Goal: Task Accomplishment & Management: Use online tool/utility

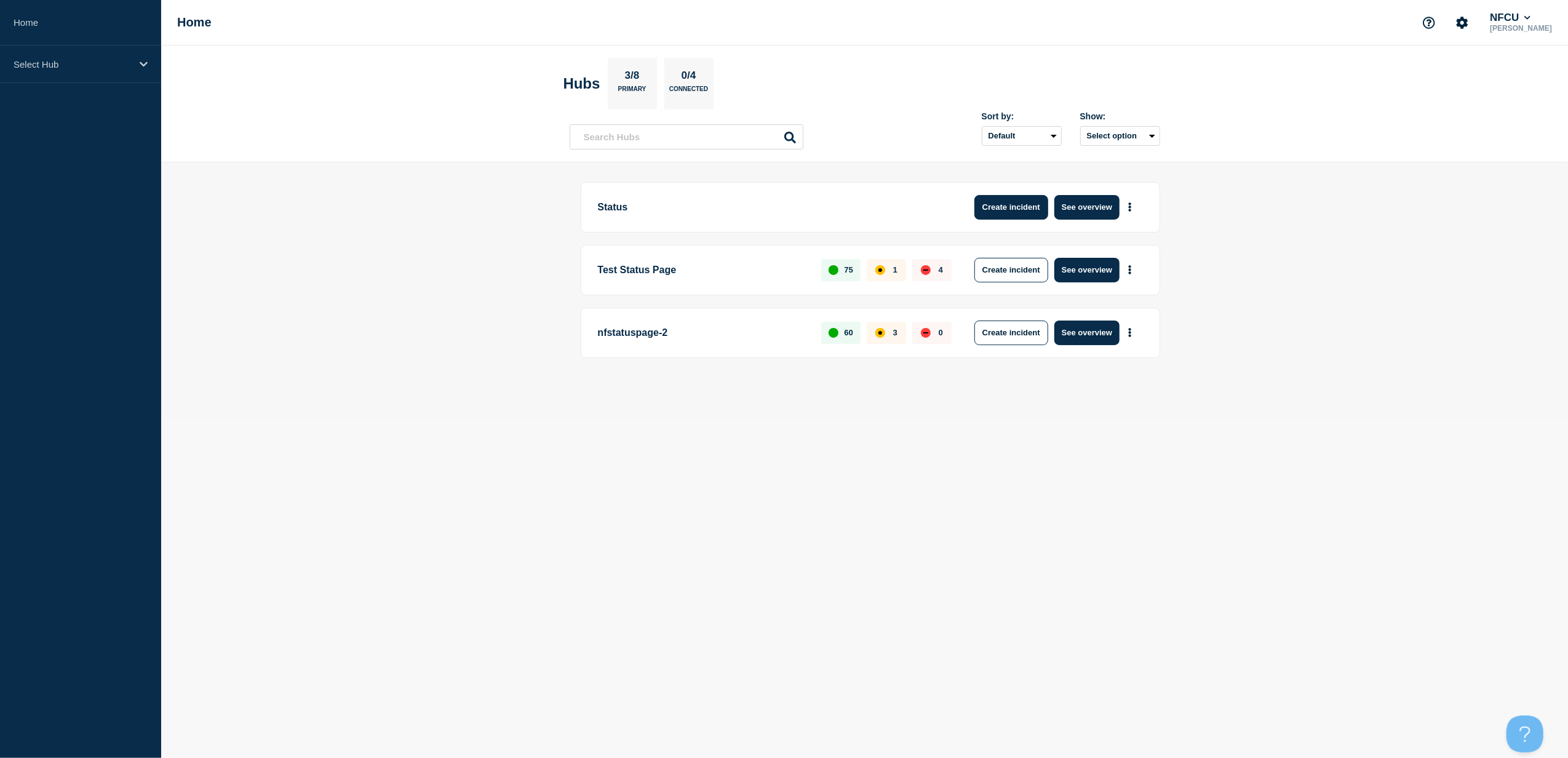
click at [1015, 211] on button "Create incident" at bounding box center [1011, 207] width 74 height 25
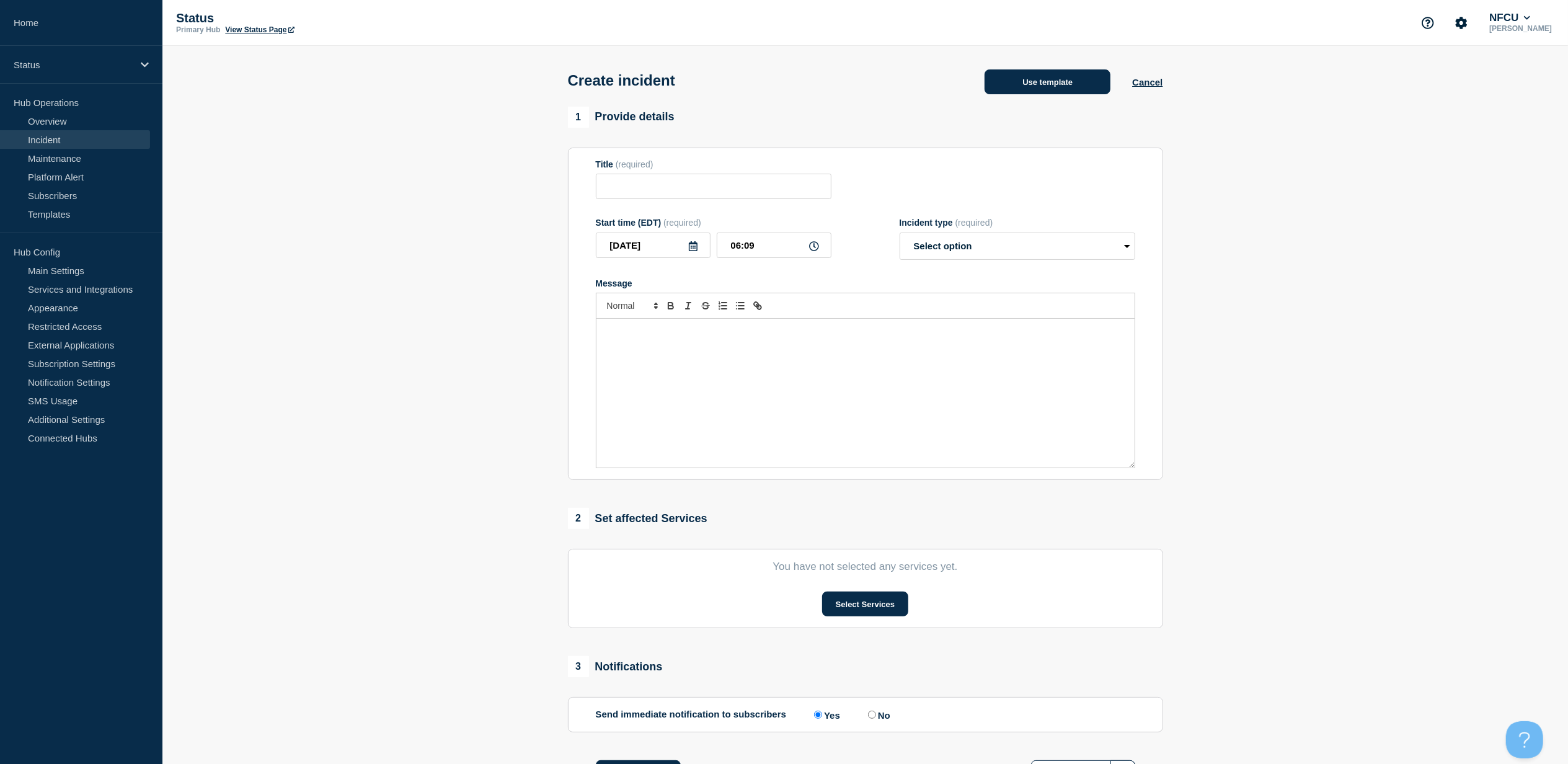
click at [1067, 94] on button "Use template" at bounding box center [1048, 81] width 126 height 25
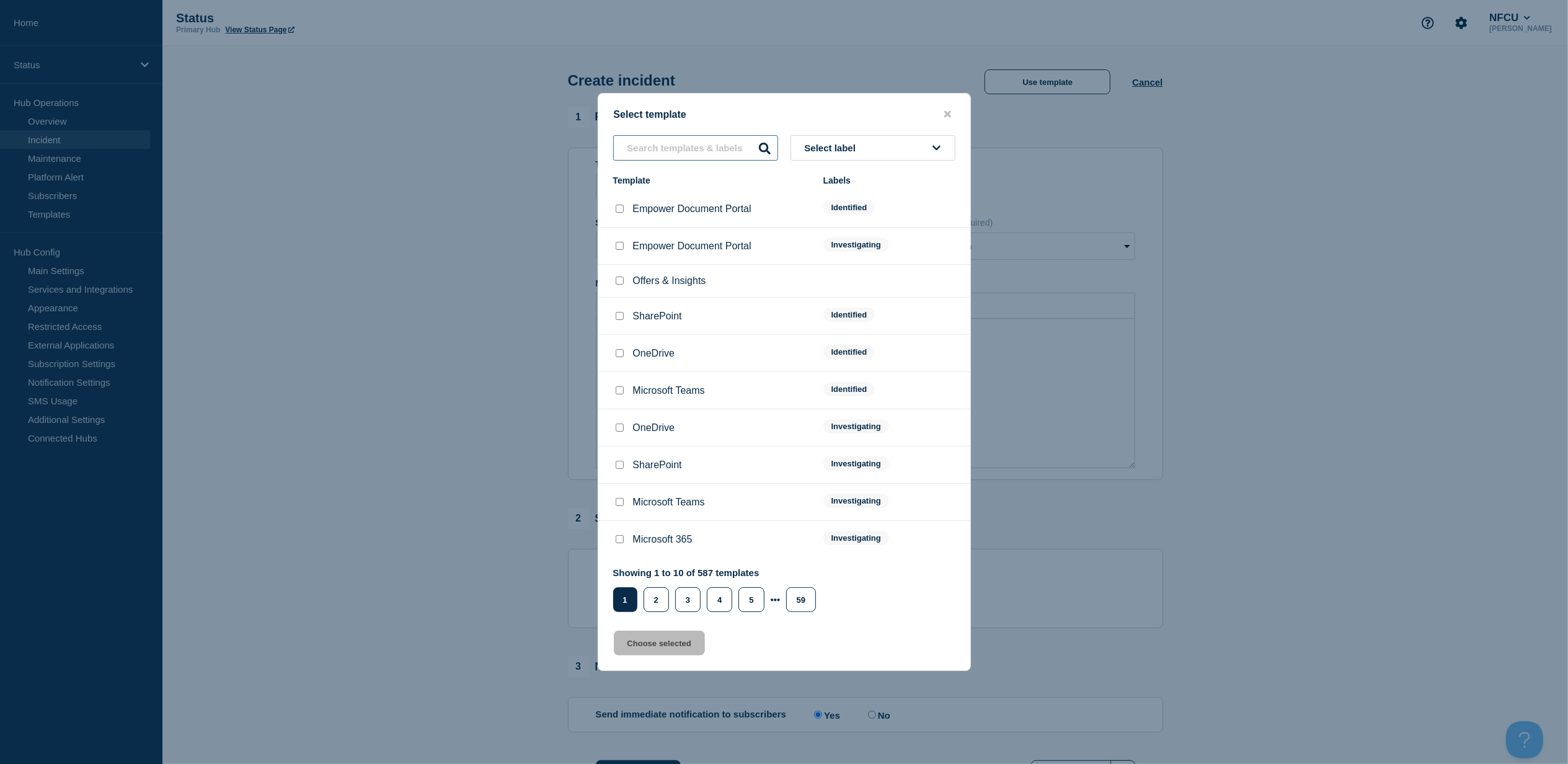
click at [668, 155] on input "text" at bounding box center [695, 148] width 165 height 26
type input "tcs"
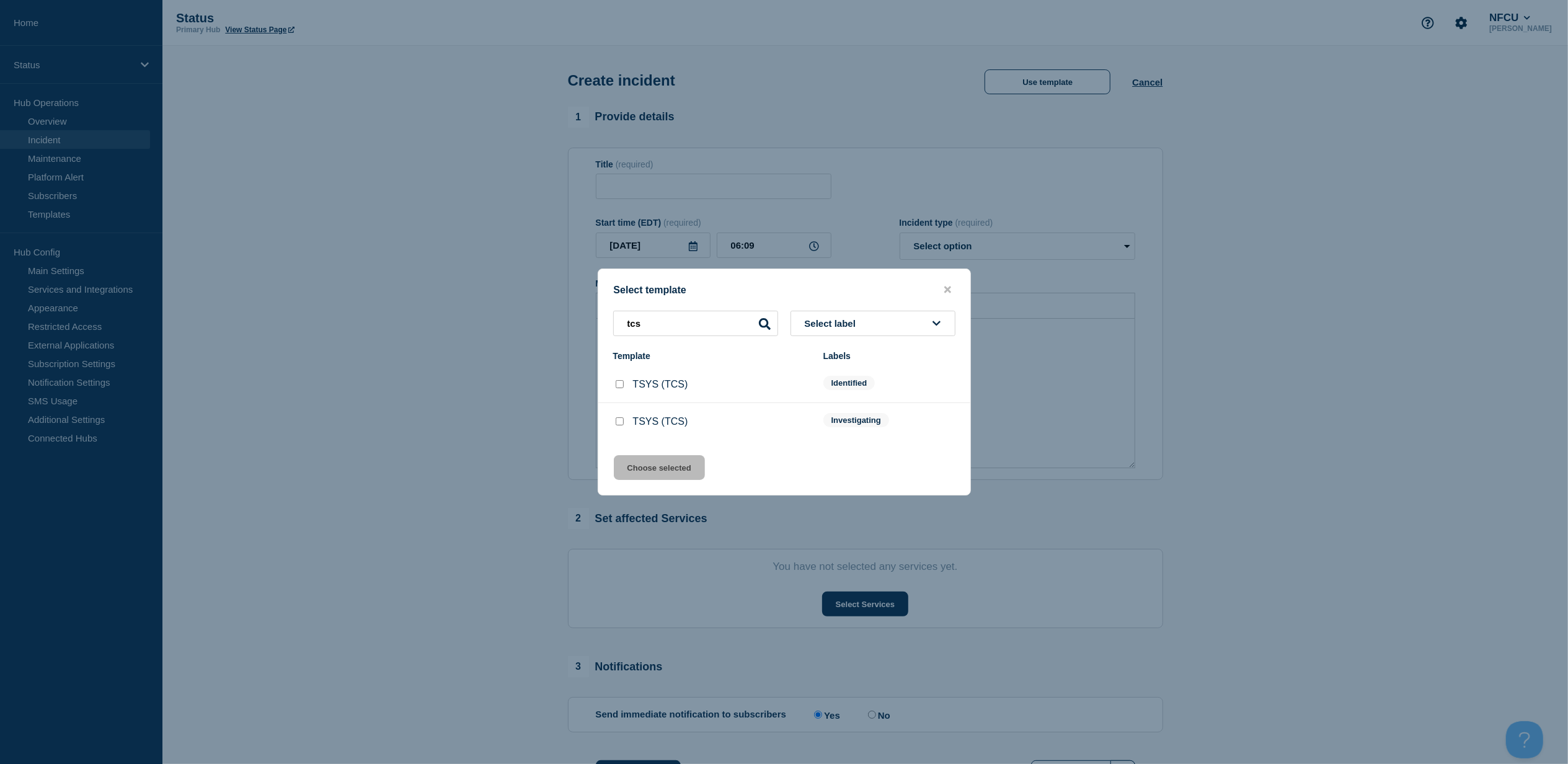
click at [623, 419] on input "TSYS (TCS) checkbox" at bounding box center [620, 421] width 8 height 8
checkbox input "true"
click at [635, 459] on button "Choose selected" at bounding box center [660, 467] width 91 height 25
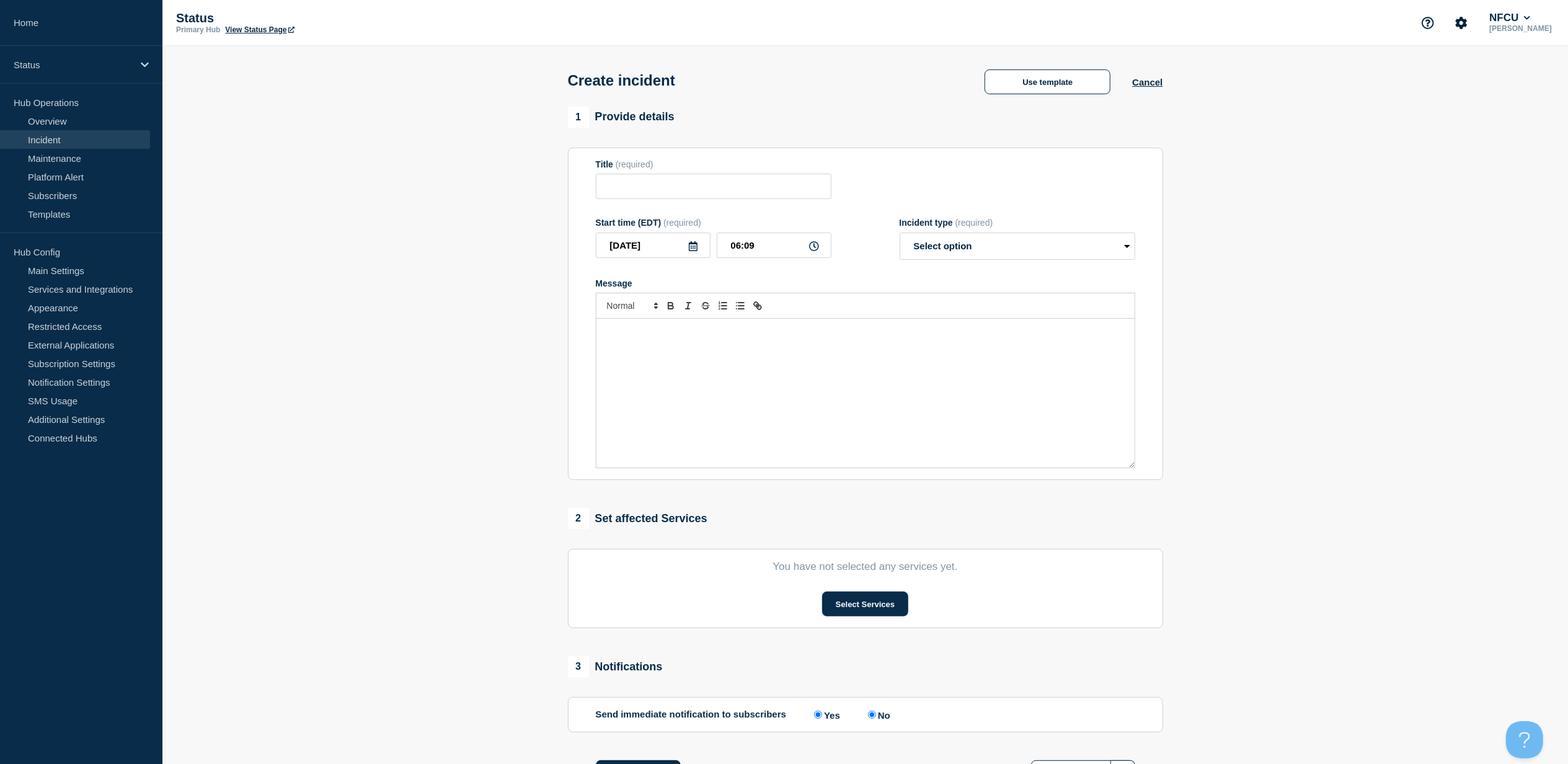
type input "TSYS (TCS)"
select select "investigating"
radio input "false"
radio input "true"
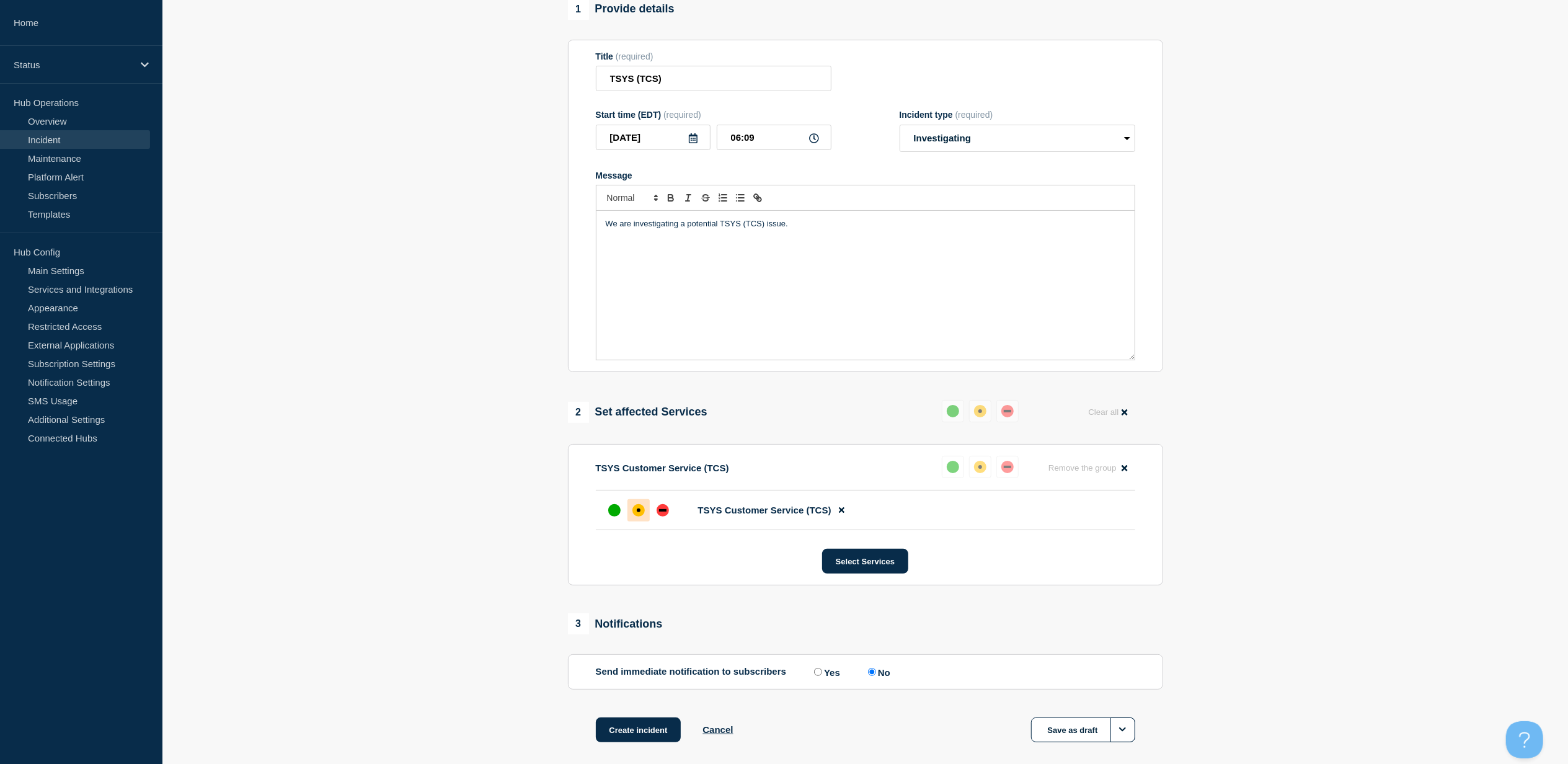
scroll to position [172, 0]
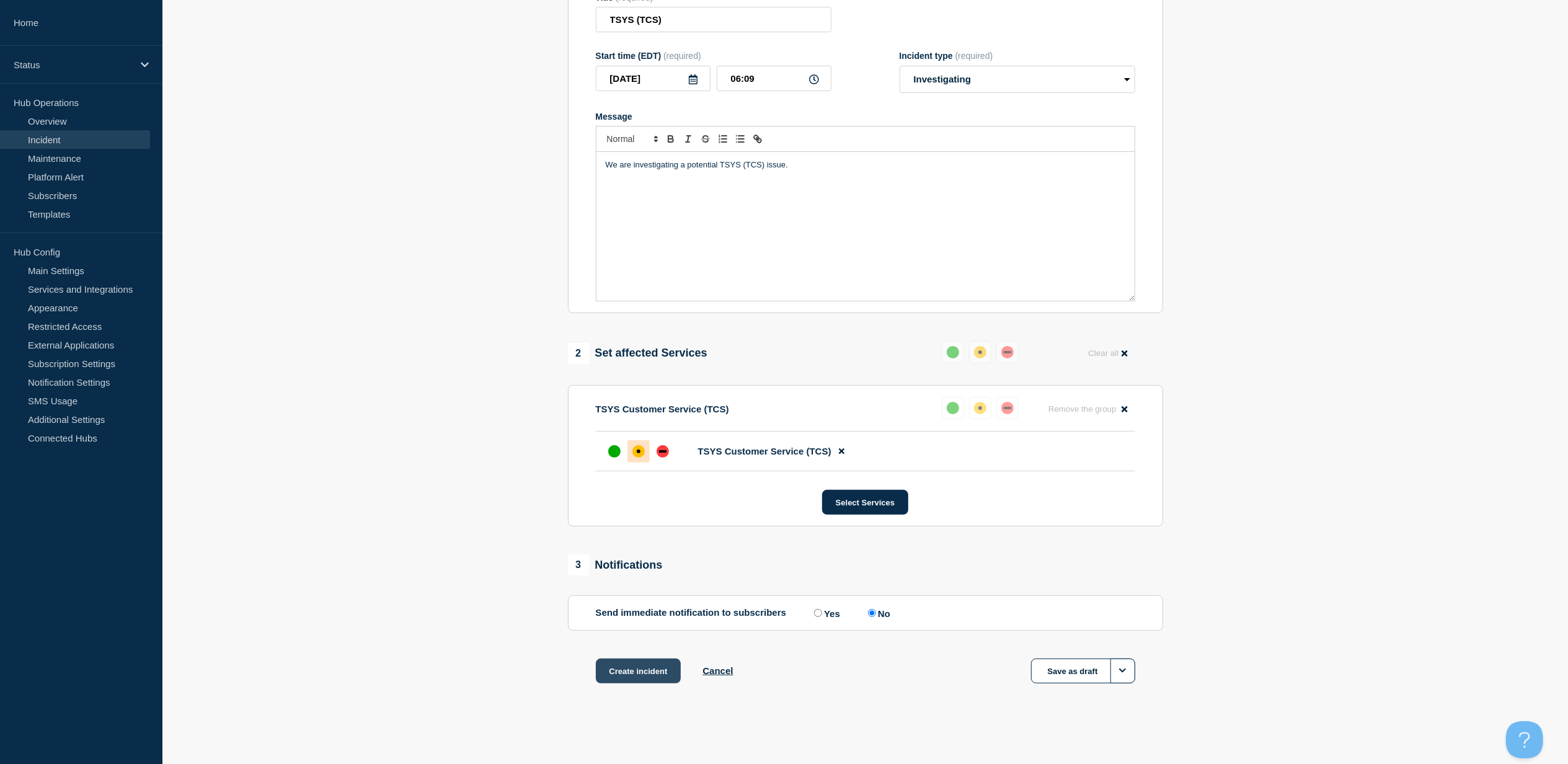
click at [625, 679] on button "Create incident" at bounding box center [638, 671] width 85 height 25
